Goal: Task Accomplishment & Management: Manage account settings

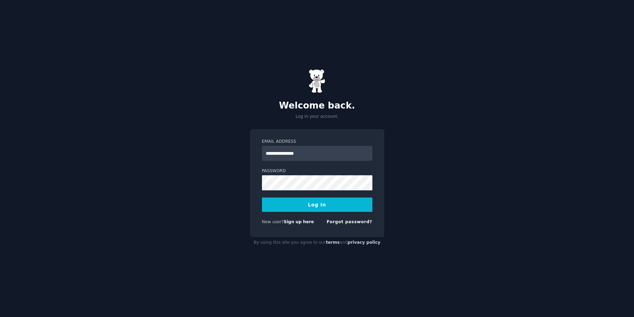
click at [286, 205] on button "Log In" at bounding box center [317, 205] width 110 height 14
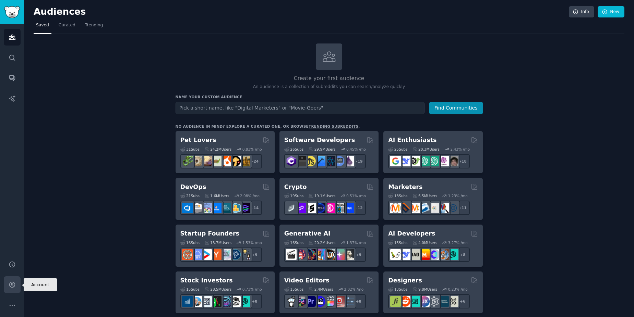
click at [13, 289] on link "Account" at bounding box center [12, 285] width 17 height 17
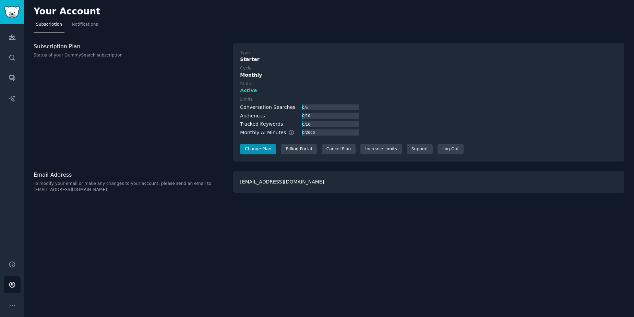
click at [619, 301] on div "Your Account Subscription Notifications Subscription Plan Status of your GummyS…" at bounding box center [329, 158] width 610 height 317
click at [81, 25] on span "Notifications" at bounding box center [85, 25] width 26 height 6
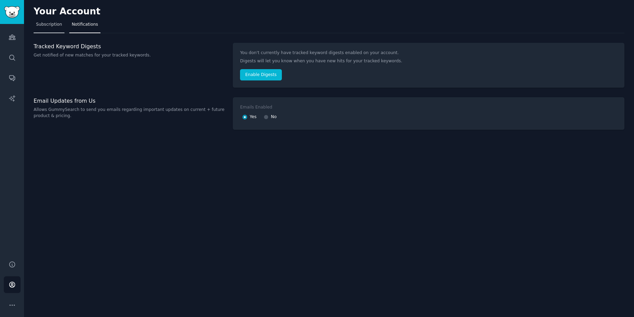
click at [50, 25] on span "Subscription" at bounding box center [49, 25] width 26 height 6
